Goal: Task Accomplishment & Management: Use online tool/utility

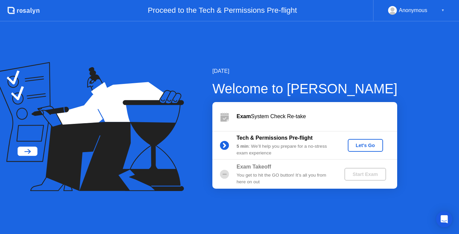
click at [358, 143] on div "Let's Go" at bounding box center [366, 145] width 30 height 5
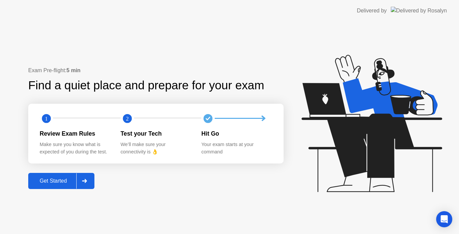
click at [67, 179] on div "Get Started" at bounding box center [53, 181] width 46 height 6
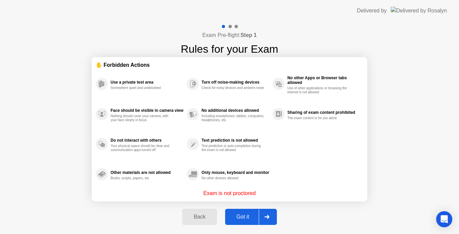
click at [242, 214] on div "Got it" at bounding box center [243, 217] width 32 height 6
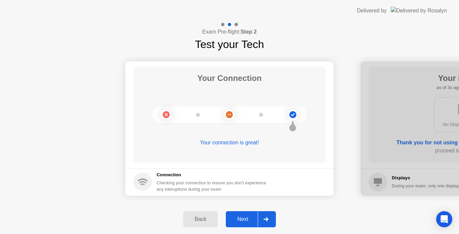
click at [244, 216] on div "Next" at bounding box center [243, 219] width 30 height 6
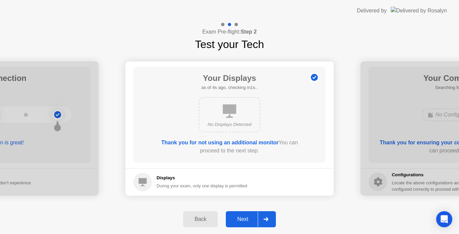
click at [244, 216] on div "Next" at bounding box center [243, 219] width 30 height 6
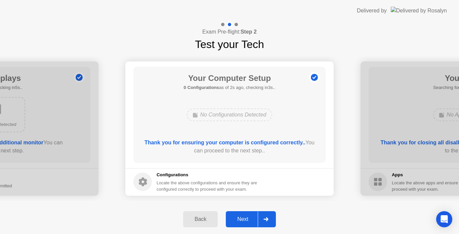
click at [249, 222] on div "Next" at bounding box center [243, 219] width 30 height 6
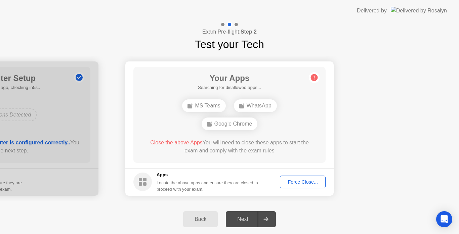
drag, startPoint x: 305, startPoint y: 182, endPoint x: 399, endPoint y: 166, distance: 94.9
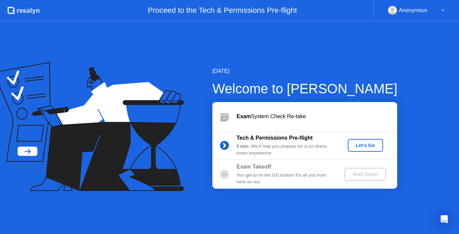
click at [362, 145] on div "Let's Go" at bounding box center [366, 145] width 30 height 5
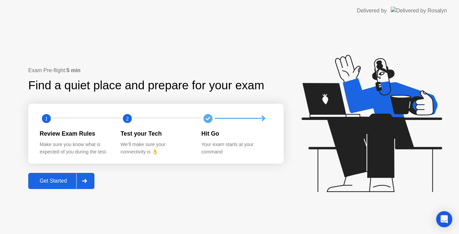
click at [295, 210] on icon at bounding box center [370, 127] width 173 height 172
click at [55, 179] on div "Get Started" at bounding box center [53, 181] width 46 height 6
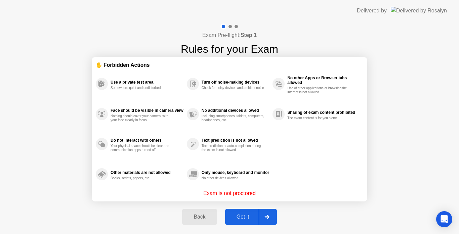
click at [244, 214] on div "Got it" at bounding box center [243, 217] width 32 height 6
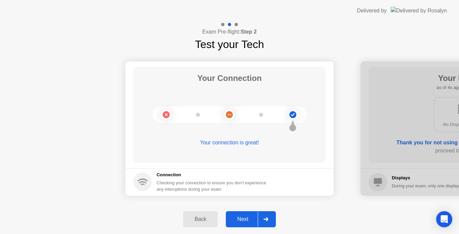
click at [243, 217] on div "Next" at bounding box center [243, 219] width 30 height 6
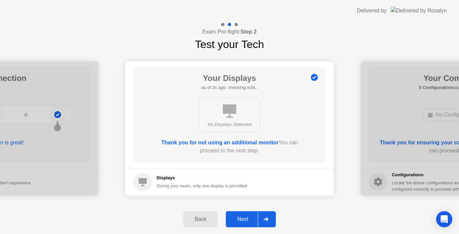
click at [218, 114] on div "No Displays Detected" at bounding box center [230, 114] width 62 height 35
click at [244, 217] on div "Next" at bounding box center [243, 219] width 30 height 6
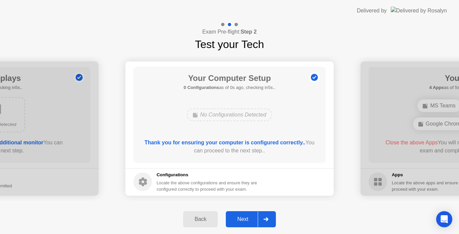
click at [244, 217] on div "Next" at bounding box center [243, 219] width 30 height 6
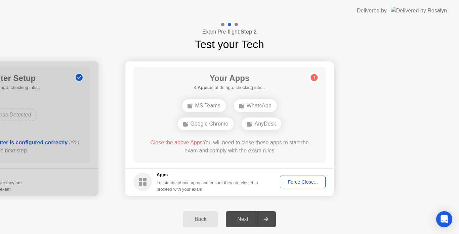
click at [300, 182] on div "Force Close..." at bounding box center [302, 181] width 41 height 5
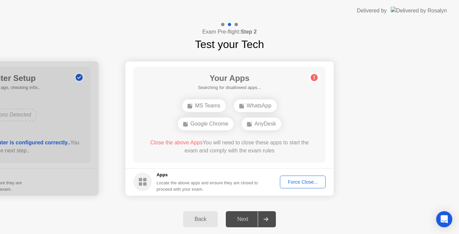
click at [300, 183] on div "Force Close..." at bounding box center [302, 181] width 41 height 5
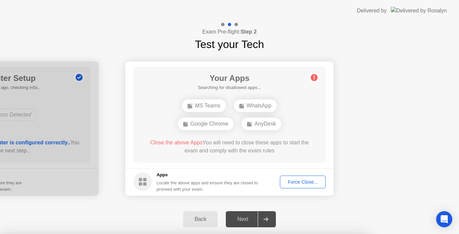
drag, startPoint x: 440, startPoint y: 156, endPoint x: 416, endPoint y: 160, distance: 24.3
click at [420, 234] on div at bounding box center [229, 234] width 459 height 0
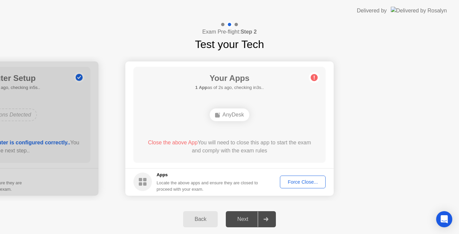
click at [306, 181] on div "Force Close..." at bounding box center [302, 181] width 41 height 5
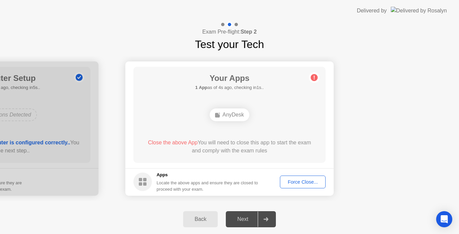
click at [303, 185] on div "Force Close..." at bounding box center [302, 181] width 41 height 5
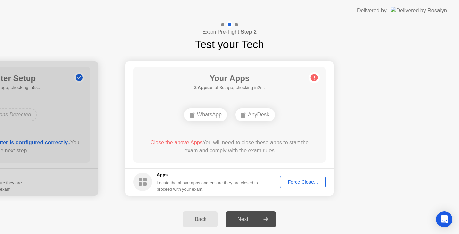
click at [321, 183] on div "Force Close..." at bounding box center [302, 181] width 41 height 5
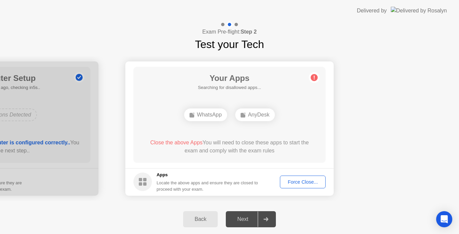
click at [309, 183] on div "Force Close..." at bounding box center [302, 181] width 41 height 5
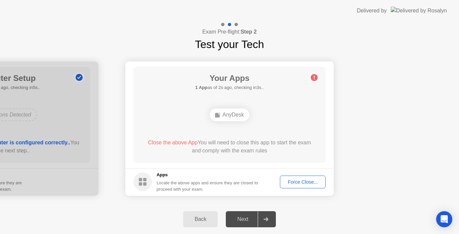
click at [305, 185] on div "Force Close..." at bounding box center [302, 181] width 41 height 5
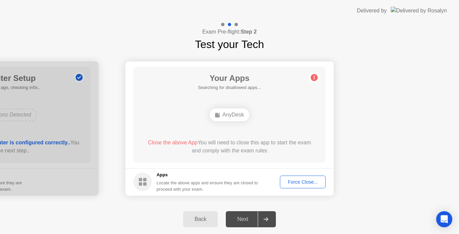
click at [309, 179] on div "Force Close..." at bounding box center [302, 181] width 41 height 5
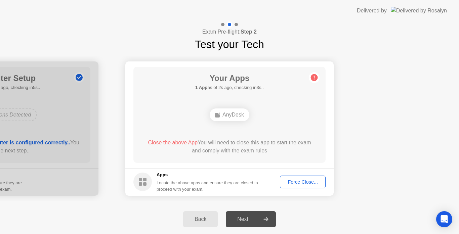
click at [130, 210] on div "Back Next" at bounding box center [229, 220] width 459 height 30
click at [303, 185] on div "Force Close..." at bounding box center [302, 181] width 41 height 5
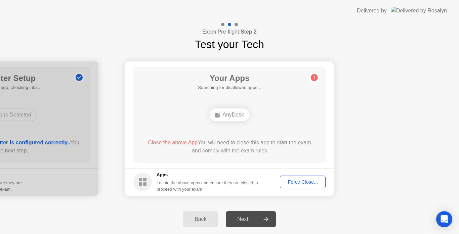
click at [305, 182] on div "Force Close..." at bounding box center [302, 181] width 41 height 5
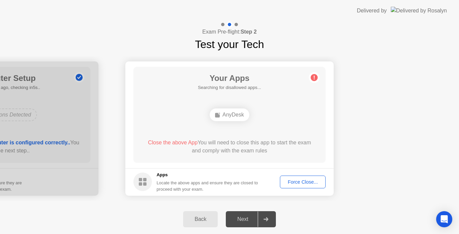
click at [294, 183] on div "Force Close..." at bounding box center [302, 181] width 41 height 5
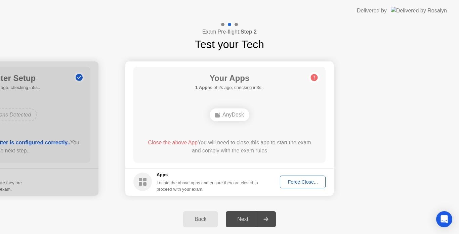
click at [301, 185] on div "Force Close..." at bounding box center [302, 181] width 41 height 5
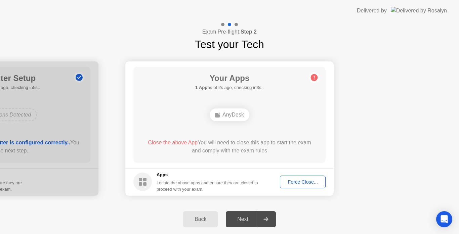
click at [319, 181] on div "Force Close..." at bounding box center [302, 181] width 41 height 5
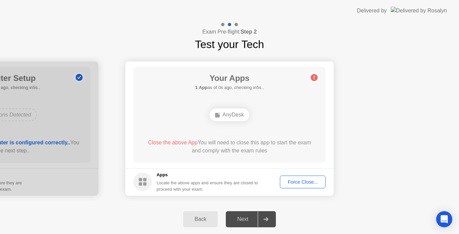
click at [312, 182] on div "Force Close..." at bounding box center [302, 181] width 41 height 5
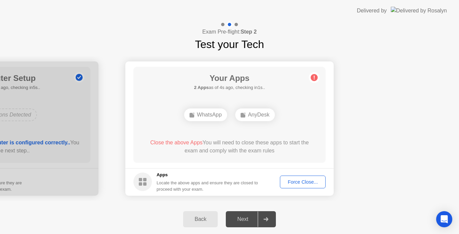
click at [305, 181] on div "Force Close..." at bounding box center [302, 181] width 41 height 5
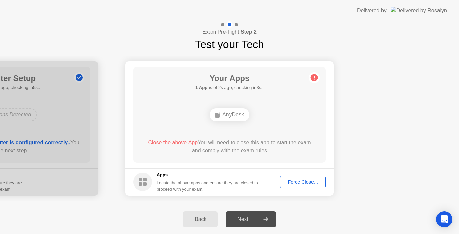
click at [307, 185] on div "Force Close..." at bounding box center [302, 181] width 41 height 5
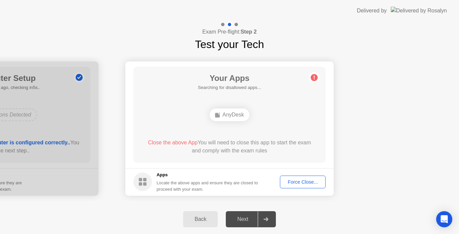
click at [294, 184] on div "Force Close..." at bounding box center [302, 181] width 41 height 5
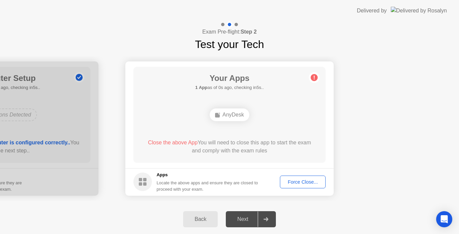
click at [297, 155] on div "Close the above App You will need to close this app to start the exam and compl…" at bounding box center [229, 147] width 173 height 16
click at [290, 185] on div "Force Close..." at bounding box center [302, 181] width 41 height 5
